Goal: Information Seeking & Learning: Understand process/instructions

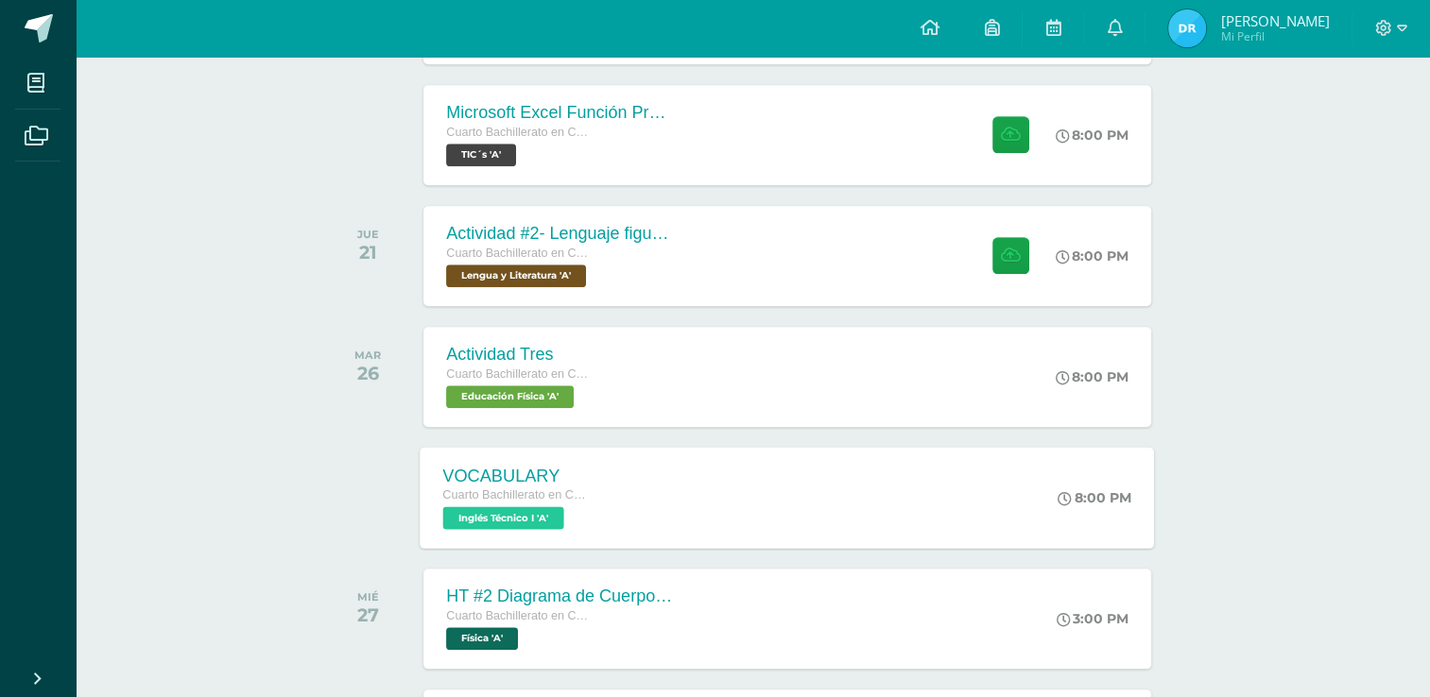
scroll to position [1890, 0]
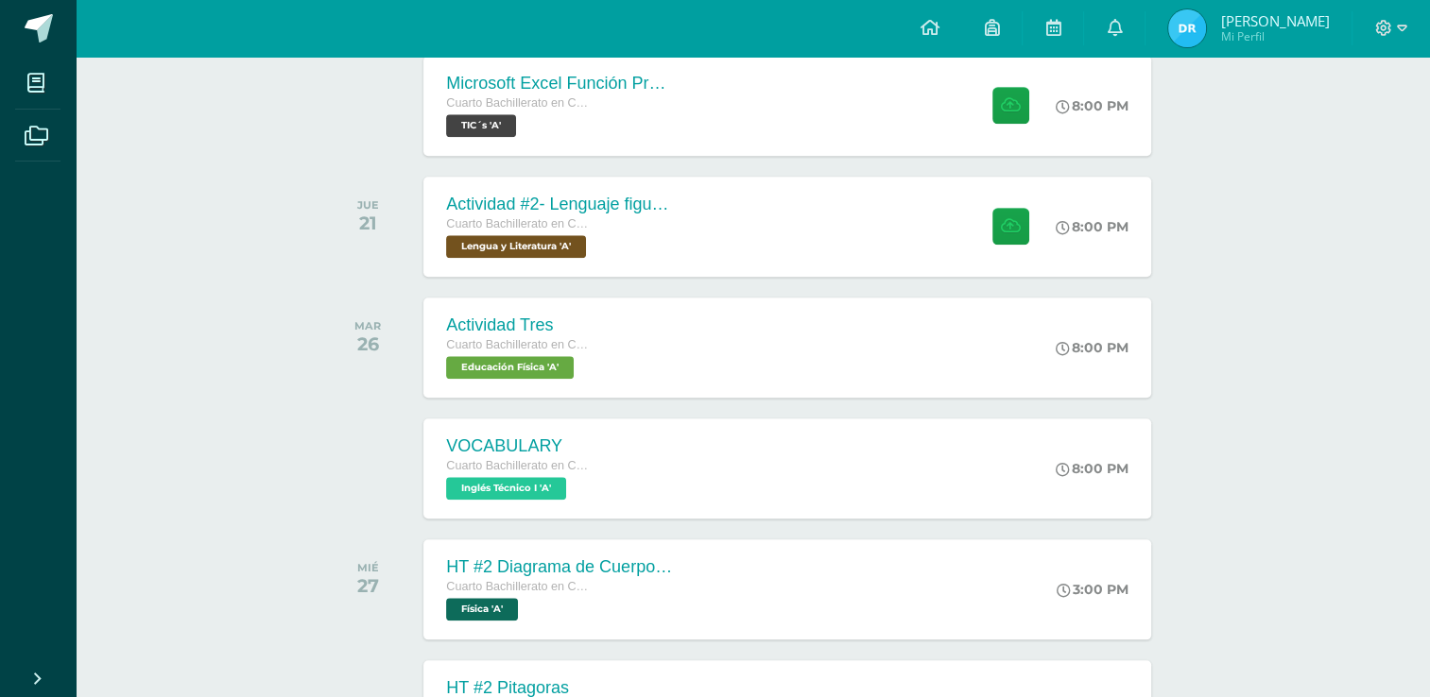
click at [881, 251] on div "Actividad #2- Lenguaje figurado Cuarto Bachillerato en CCLL con Orientación en …" at bounding box center [788, 226] width 734 height 101
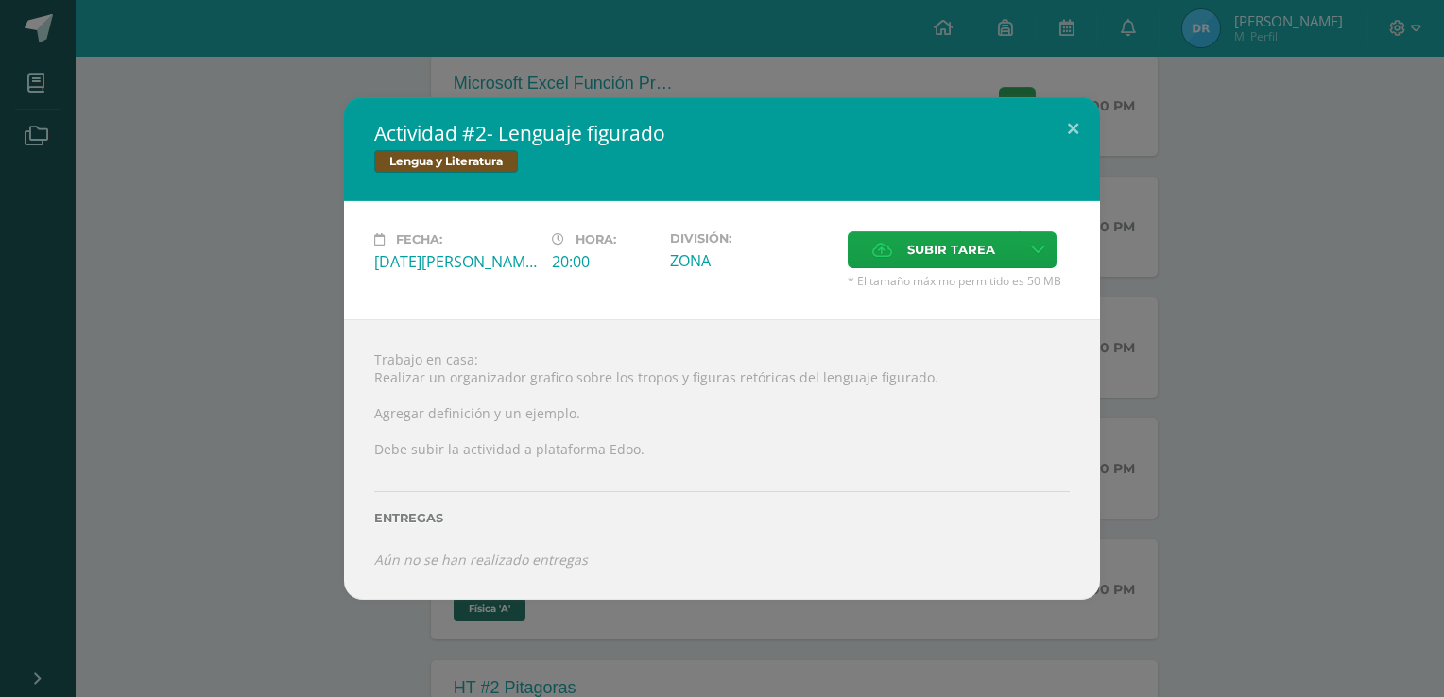
click at [1204, 403] on div "Actividad #2- Lenguaje figurado Lengua y Literatura Fecha: [DATE][PERSON_NAME] …" at bounding box center [722, 348] width 1429 height 503
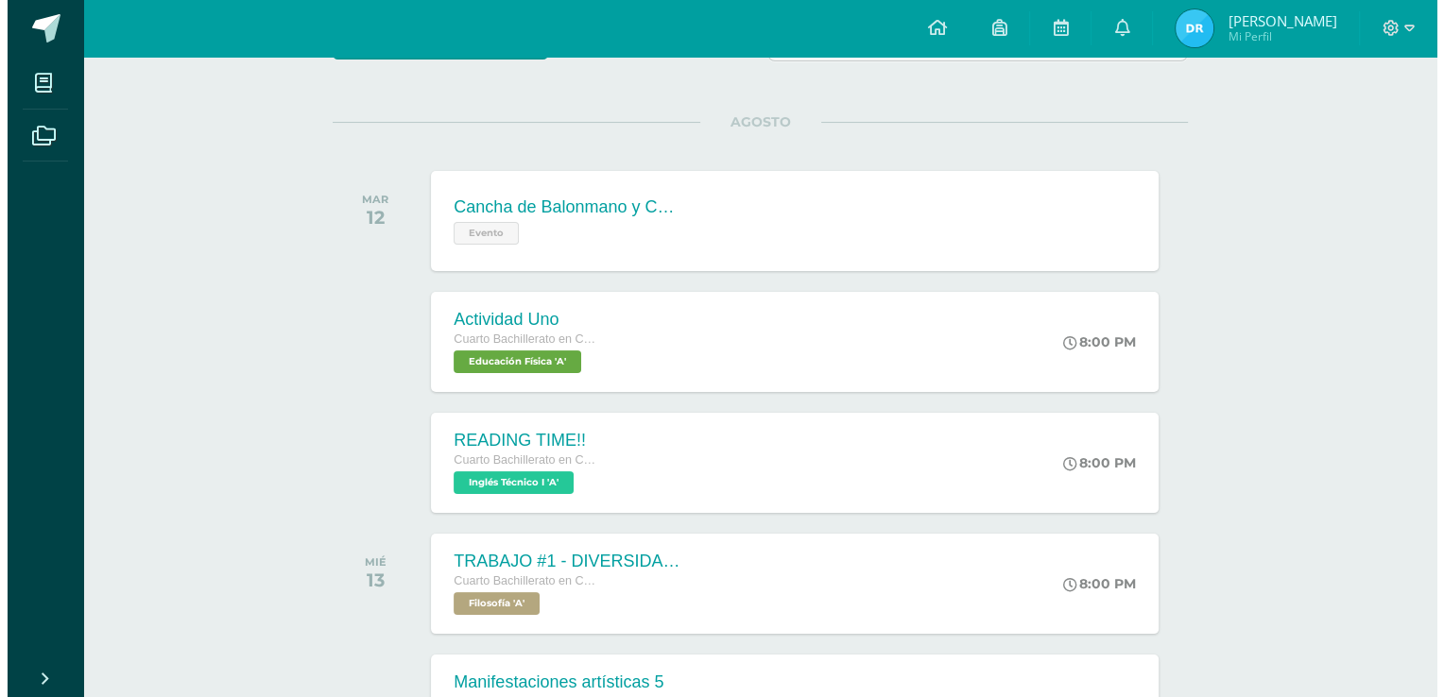
scroll to position [284, 0]
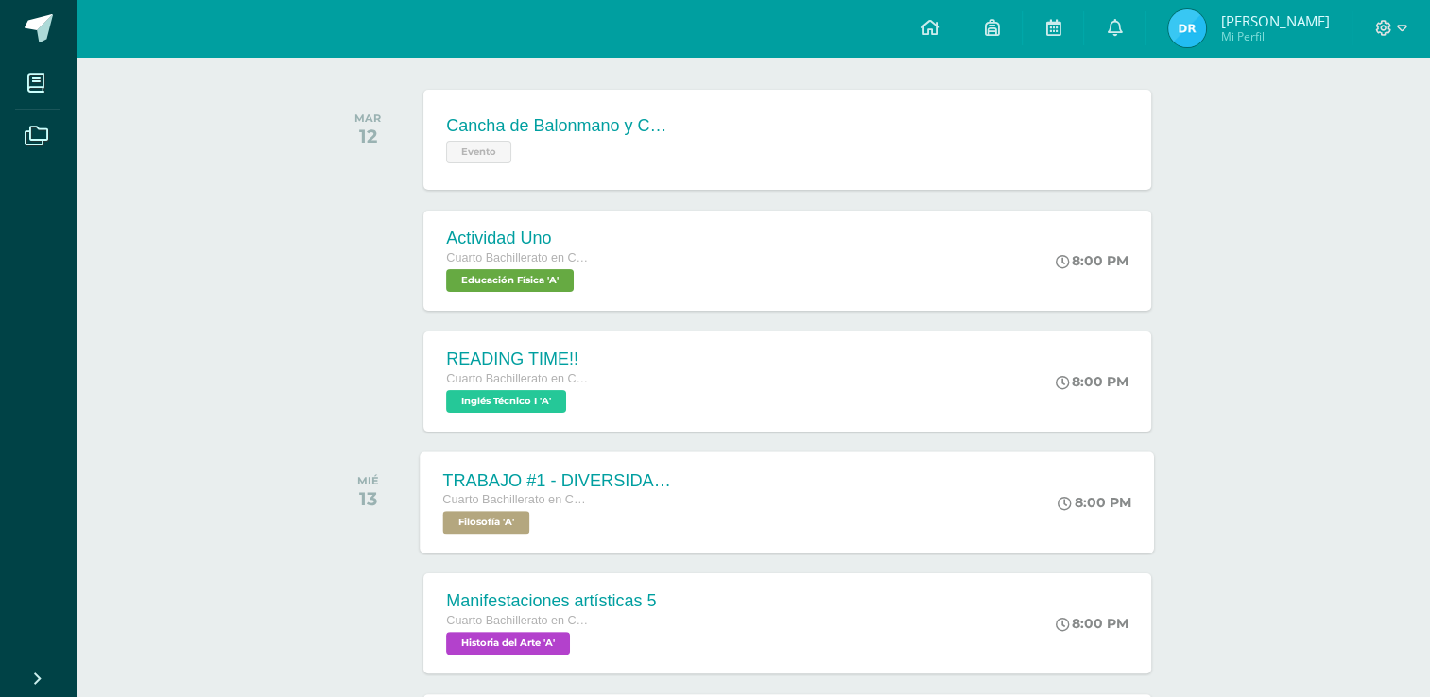
click at [613, 497] on div "Cuarto Bachillerato en CCLL con Orientación en Diseño Gráfico" at bounding box center [557, 501] width 229 height 21
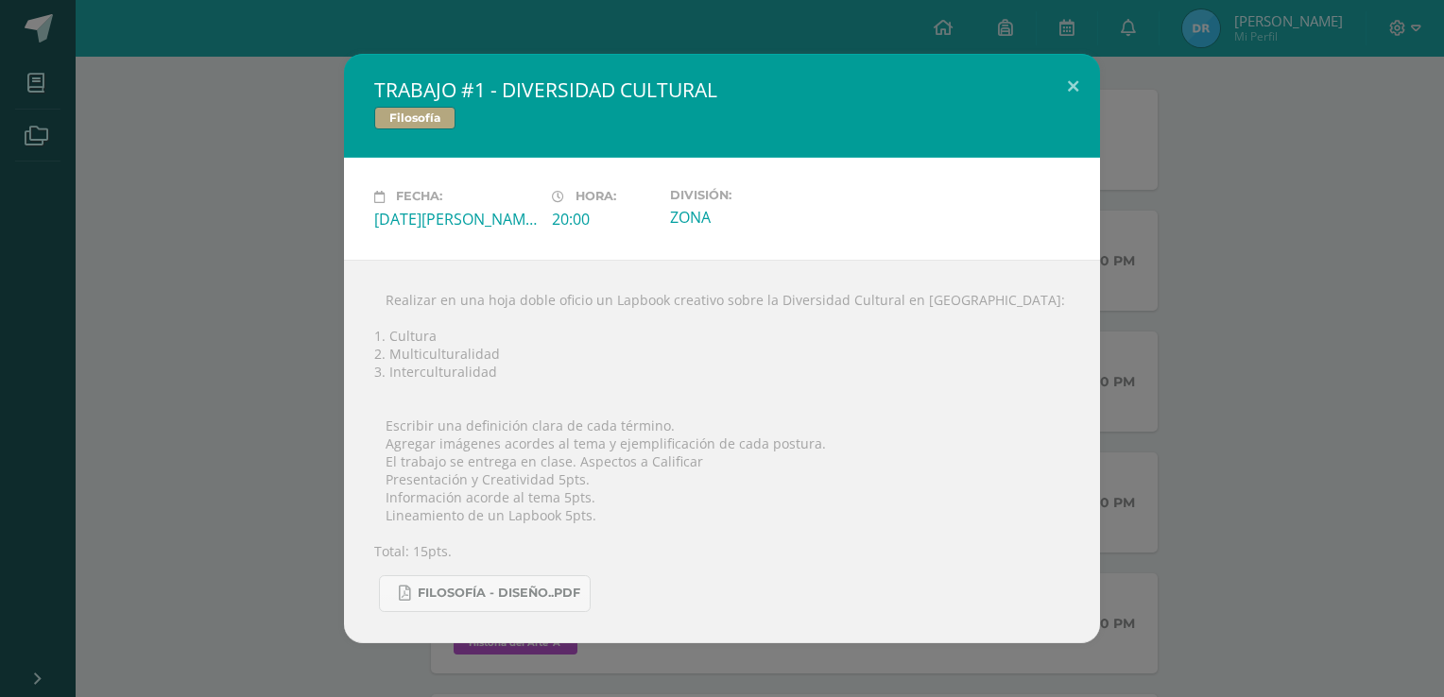
drag, startPoint x: 434, startPoint y: 420, endPoint x: 658, endPoint y: 423, distance: 224.0
click at [658, 423] on div " Realizar en una hoja doble oficio un Lapbook creativo sobre la Diversidad Cul…" at bounding box center [722, 452] width 756 height 384
copy div "una definición clara de cada término"
drag, startPoint x: 616, startPoint y: 444, endPoint x: 810, endPoint y: 440, distance: 193.8
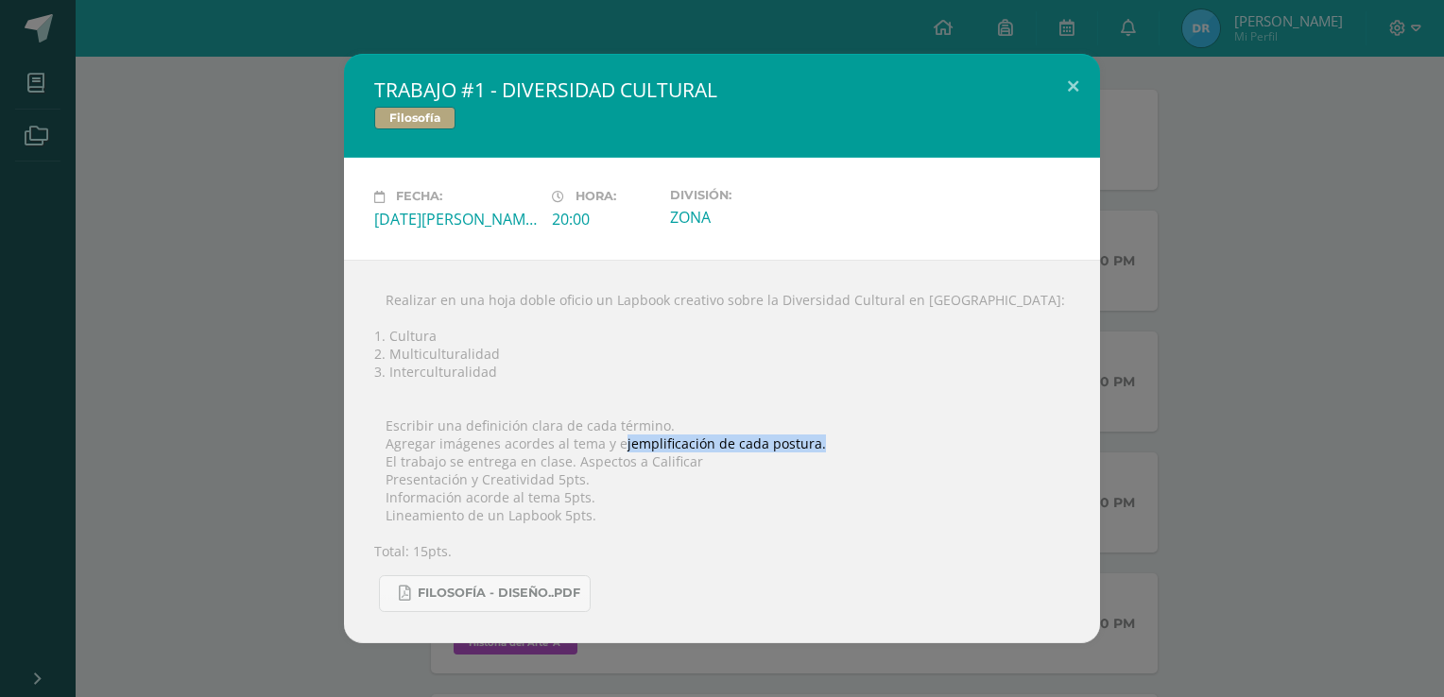
click at [810, 440] on div " Realizar en una hoja doble oficio un Lapbook creativo sobre la Diversidad Cul…" at bounding box center [722, 452] width 756 height 384
drag, startPoint x: 810, startPoint y: 440, endPoint x: 605, endPoint y: 451, distance: 205.4
click at [605, 451] on div " Realizar en una hoja doble oficio un Lapbook creativo sobre la Diversidad Cul…" at bounding box center [722, 452] width 756 height 384
drag, startPoint x: 610, startPoint y: 444, endPoint x: 828, endPoint y: 441, distance: 218.3
click at [828, 441] on div " Realizar en una hoja doble oficio un Lapbook creativo sobre la Diversidad Cul…" at bounding box center [722, 452] width 756 height 384
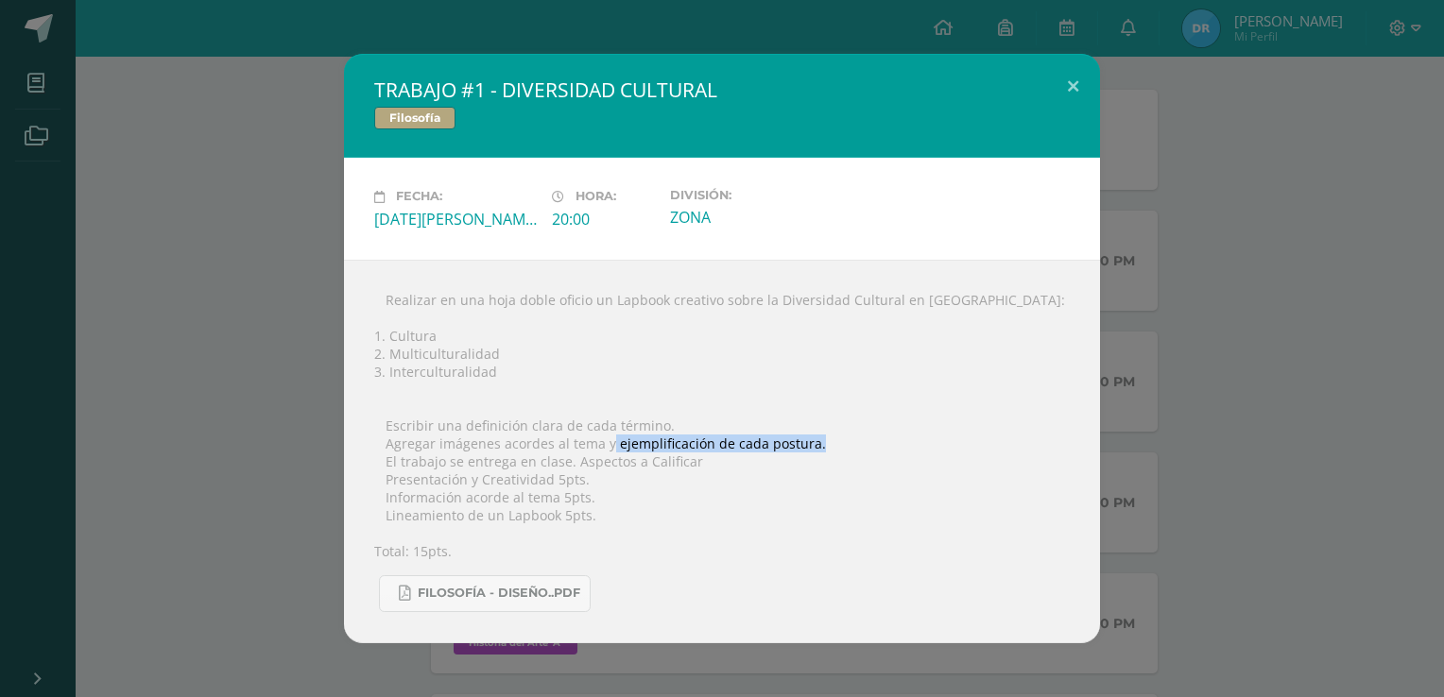
copy div "ejemplificación de cada postura."
drag, startPoint x: 387, startPoint y: 331, endPoint x: 486, endPoint y: 329, distance: 99.3
click at [486, 329] on div " Realizar en una hoja doble oficio un Lapbook creativo sobre la Diversidad Cul…" at bounding box center [722, 452] width 756 height 384
copy div "Cultura"
